Goal: Navigation & Orientation: Find specific page/section

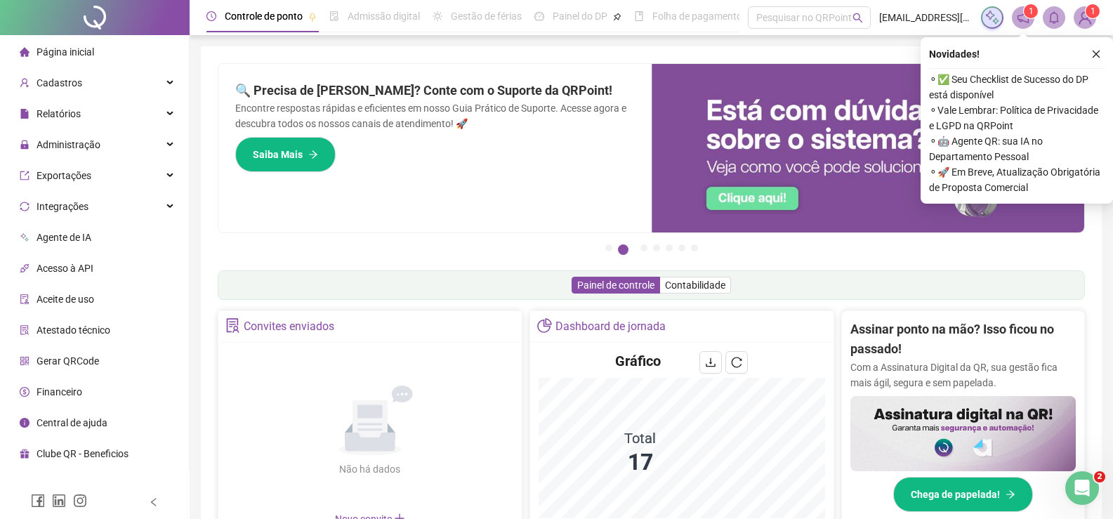
click at [72, 56] on span "Página inicial" at bounding box center [66, 51] width 58 height 11
click at [1101, 51] on button "button" at bounding box center [1095, 54] width 17 height 17
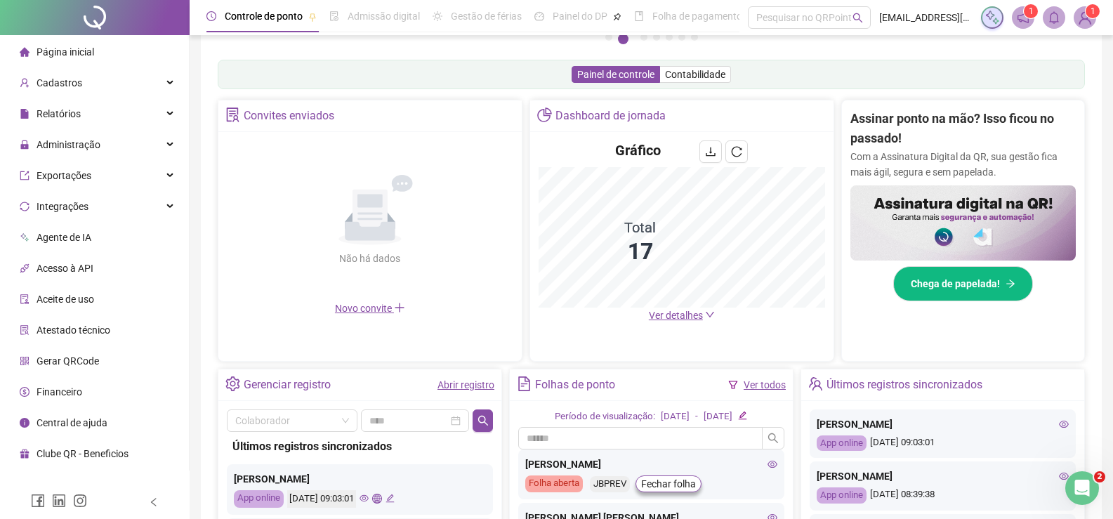
scroll to position [281, 0]
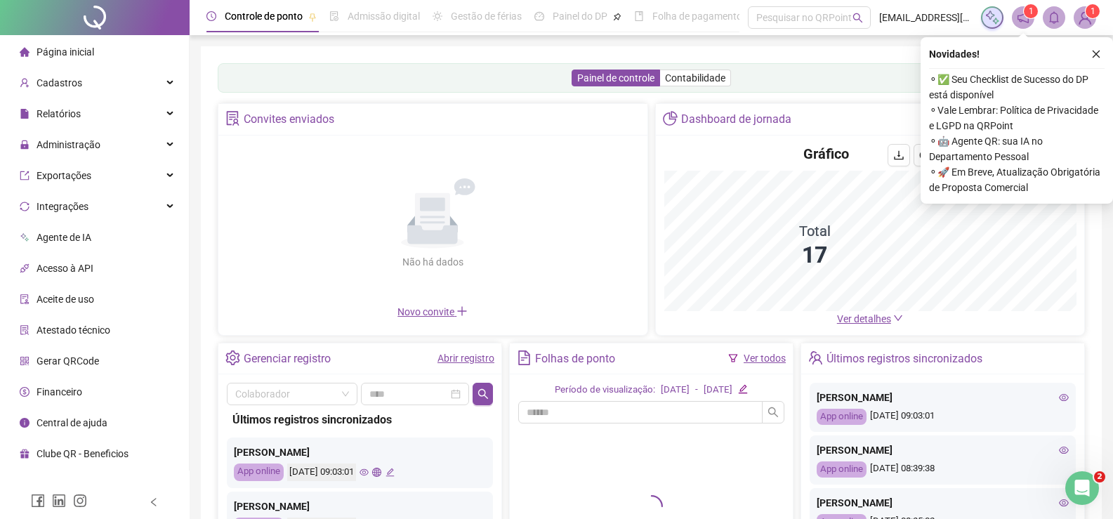
click at [70, 58] on span "Página inicial" at bounding box center [66, 51] width 58 height 11
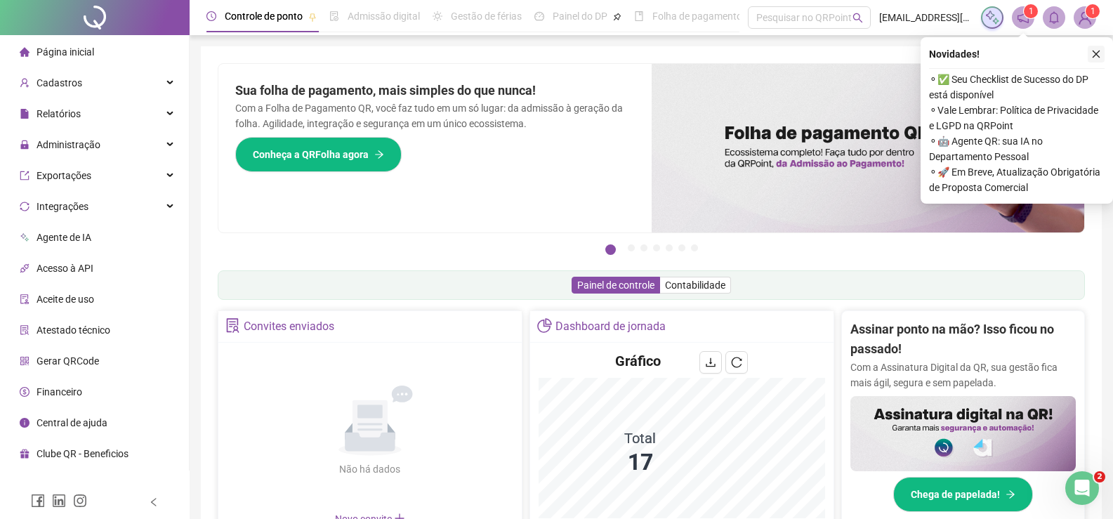
click at [1103, 53] on button "button" at bounding box center [1095, 54] width 17 height 17
